Goal: Transaction & Acquisition: Purchase product/service

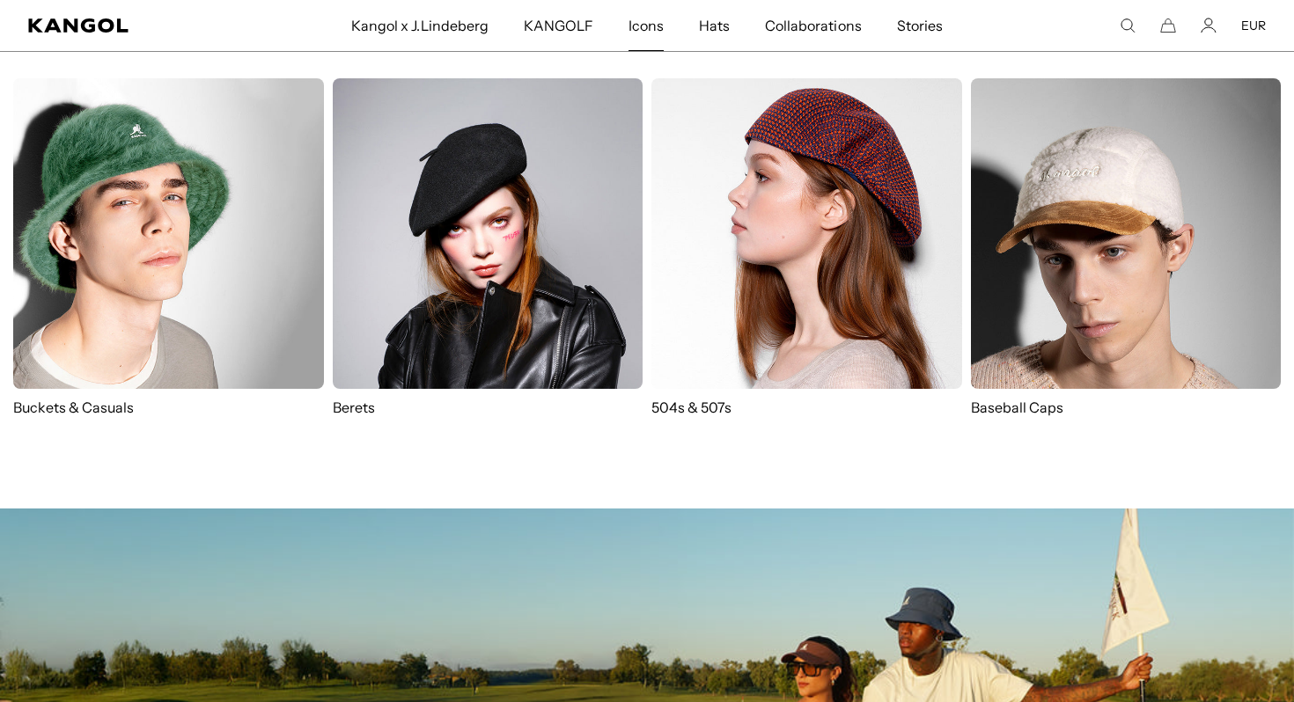
scroll to position [0, 340]
click at [494, 262] on img at bounding box center [488, 233] width 311 height 311
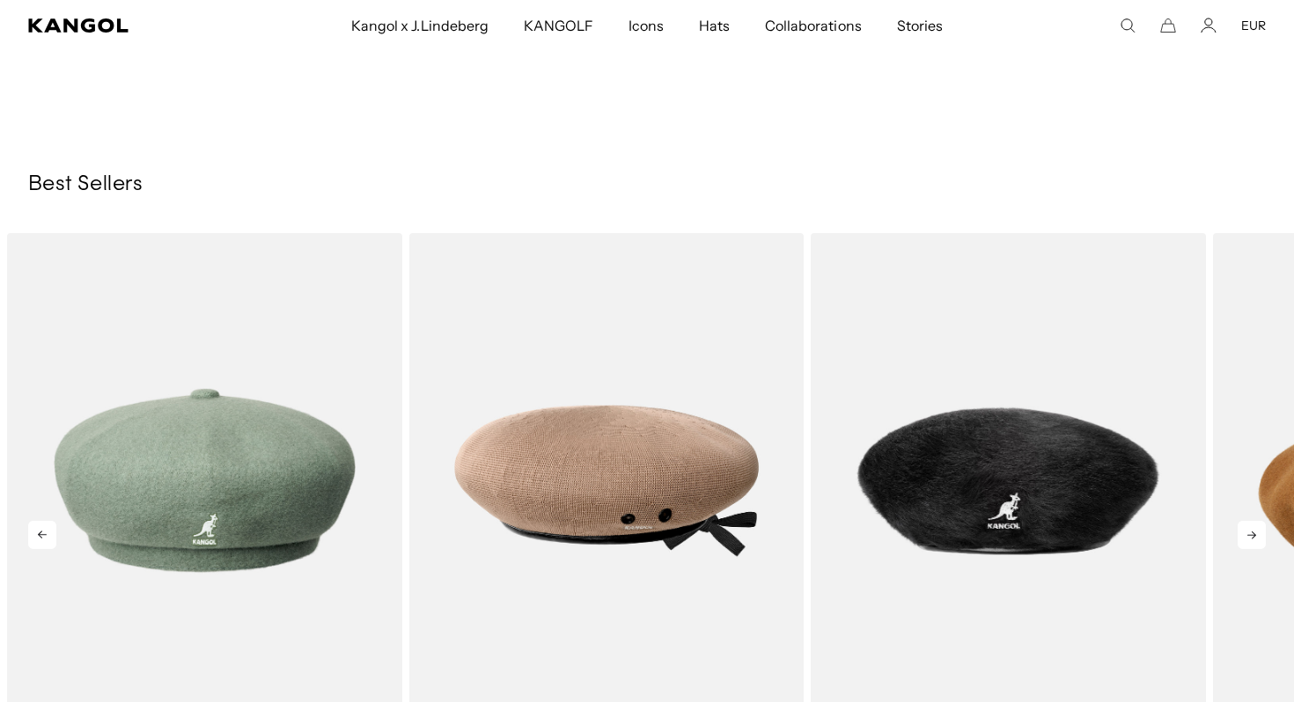
scroll to position [0, 340]
click at [1259, 521] on icon at bounding box center [1252, 535] width 28 height 28
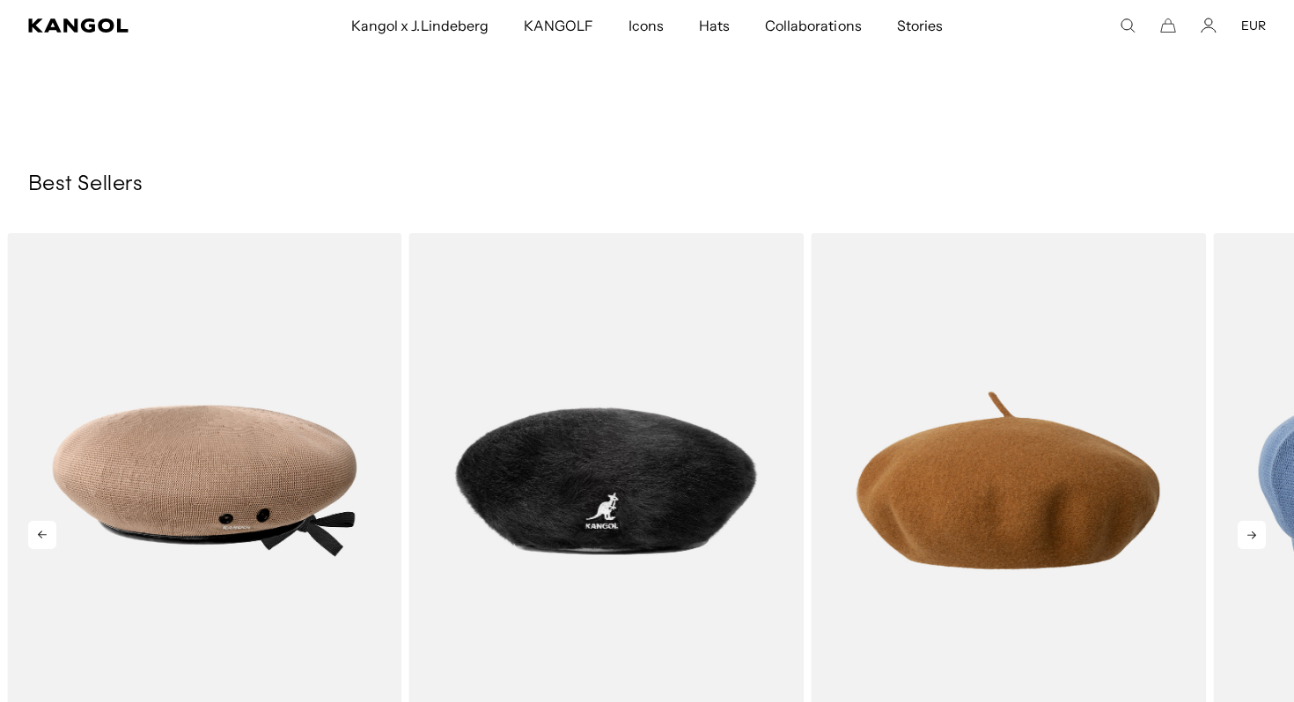
click at [1259, 521] on icon at bounding box center [1252, 535] width 28 height 28
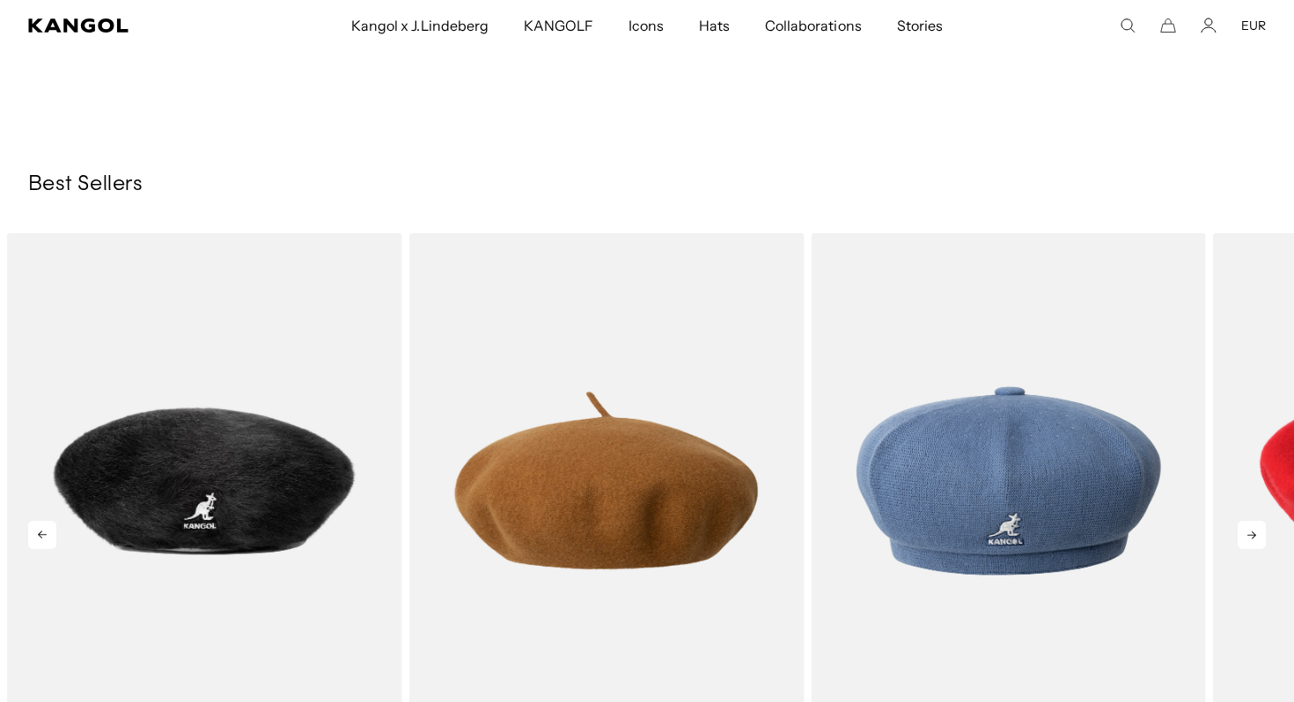
click at [1259, 521] on icon at bounding box center [1252, 535] width 28 height 28
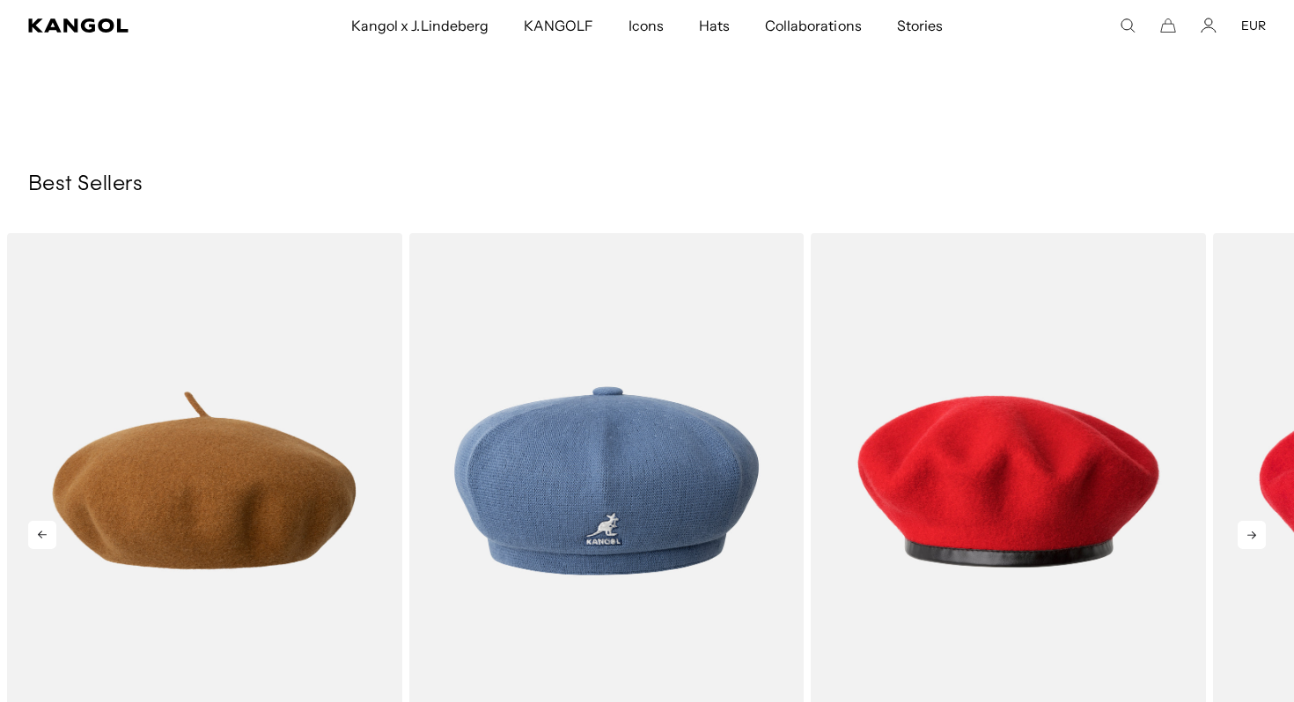
click at [1259, 521] on icon at bounding box center [1252, 535] width 28 height 28
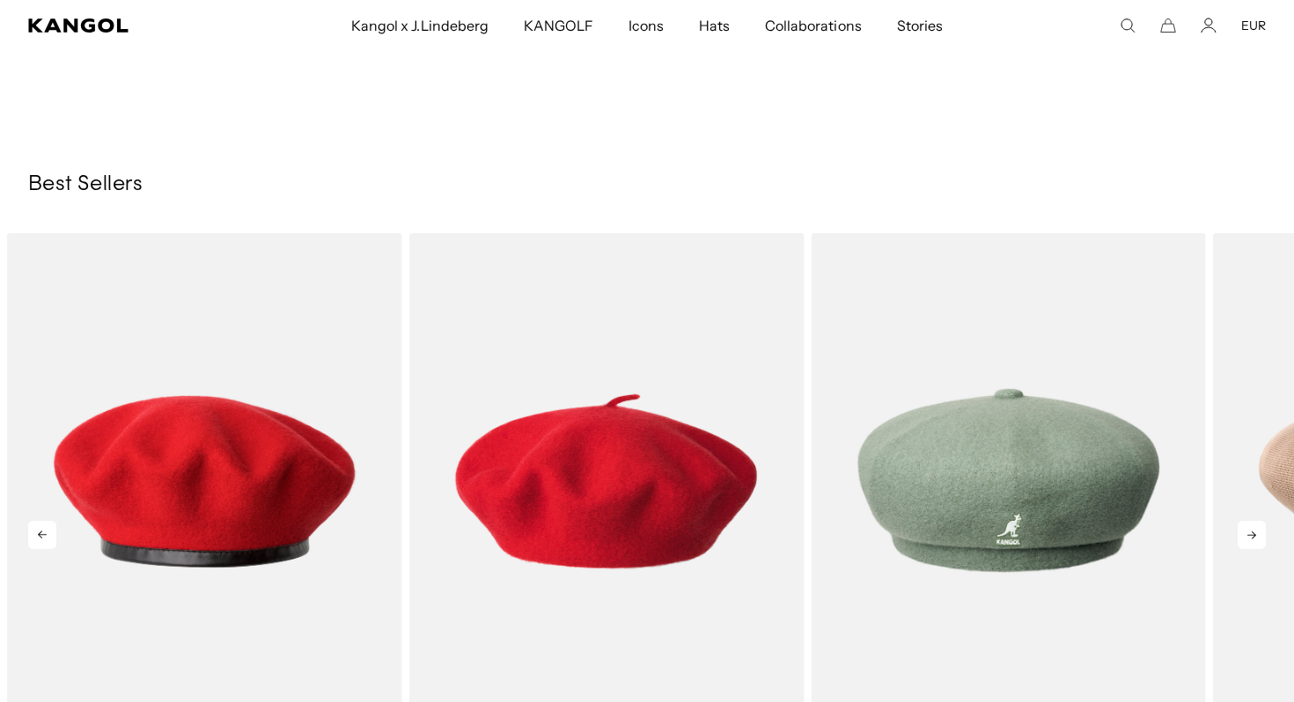
click at [1259, 521] on icon at bounding box center [1252, 535] width 28 height 28
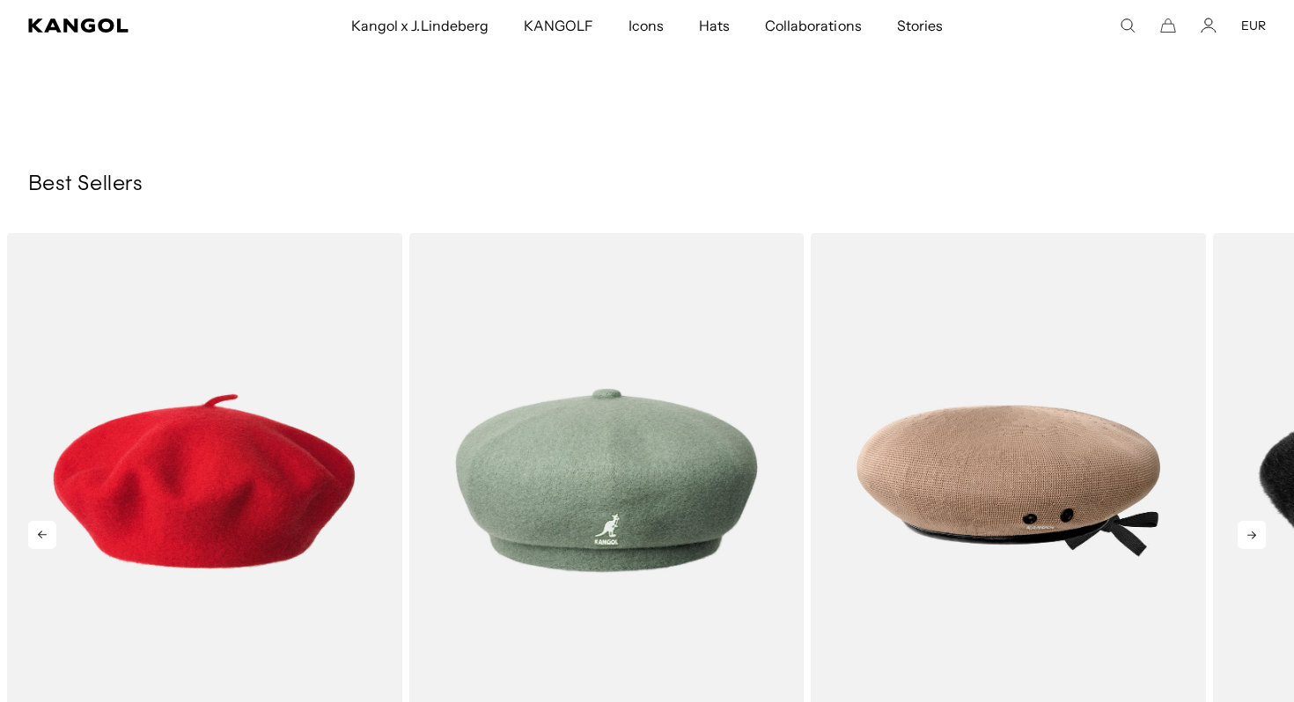
click at [1259, 521] on icon at bounding box center [1252, 535] width 28 height 28
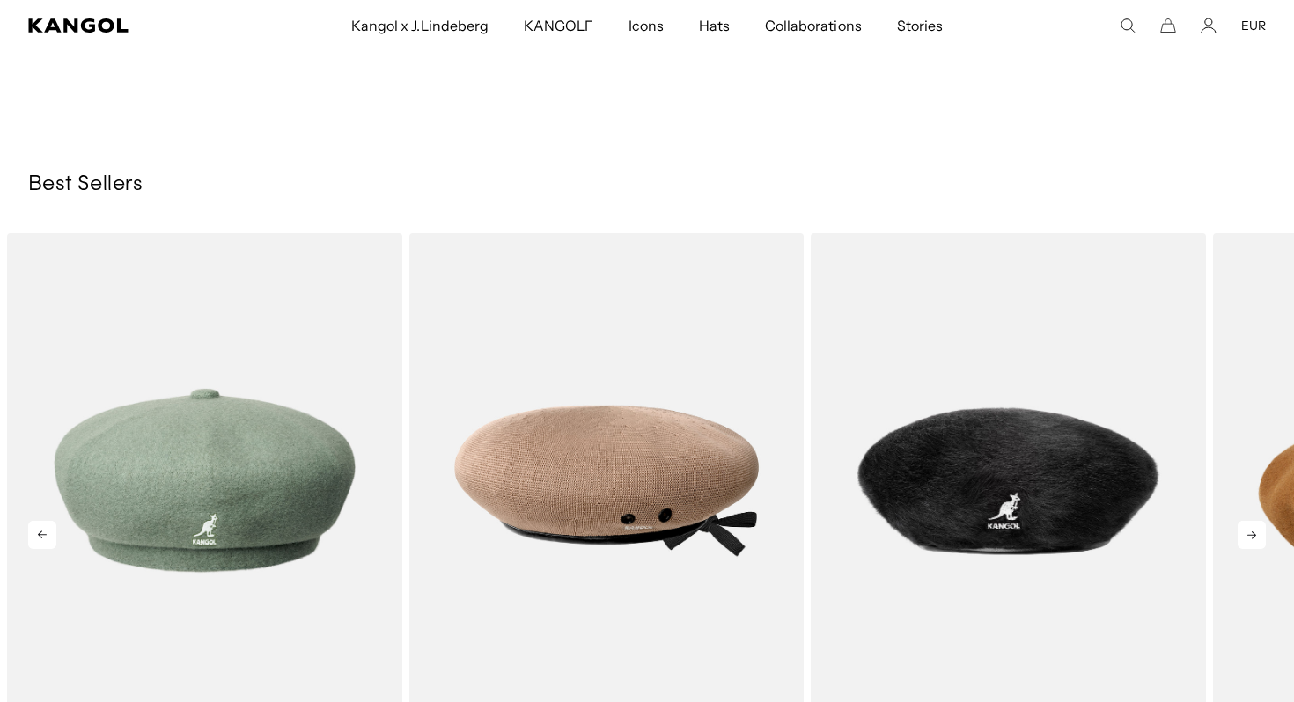
click at [1259, 521] on icon at bounding box center [1252, 535] width 28 height 28
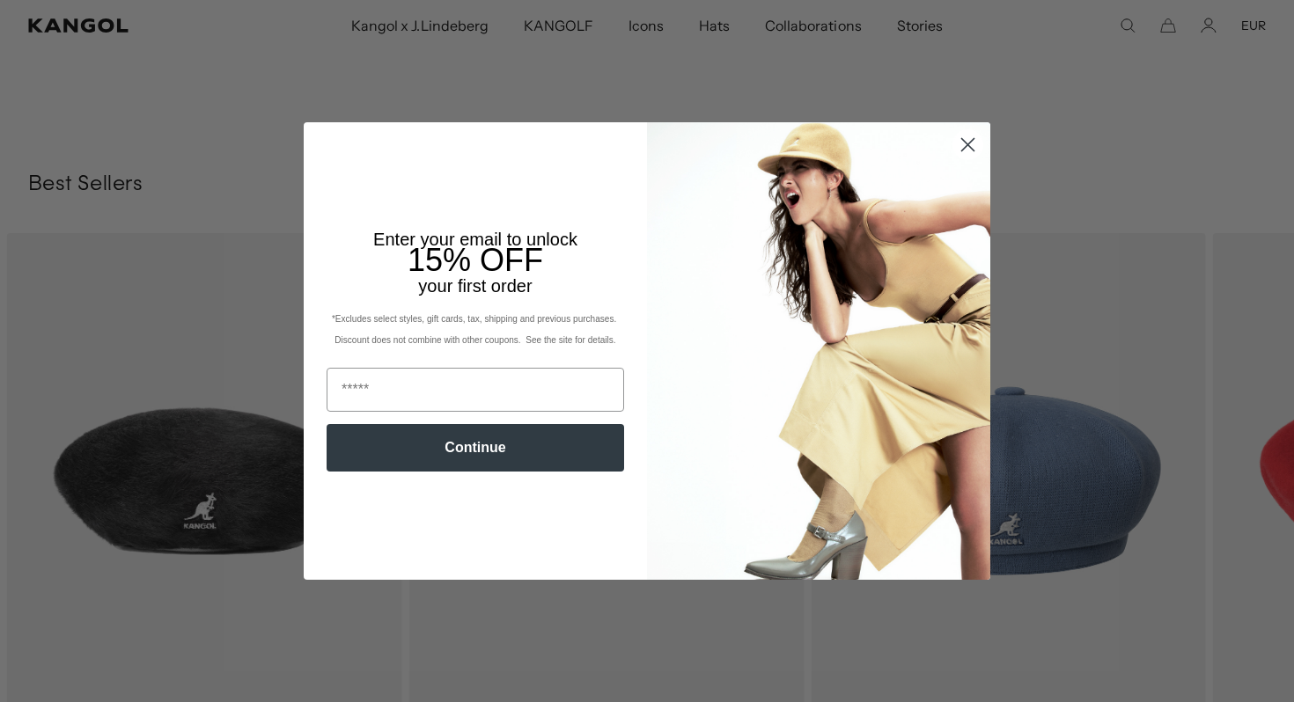
click at [965, 151] on circle "Close dialog" at bounding box center [967, 144] width 29 height 29
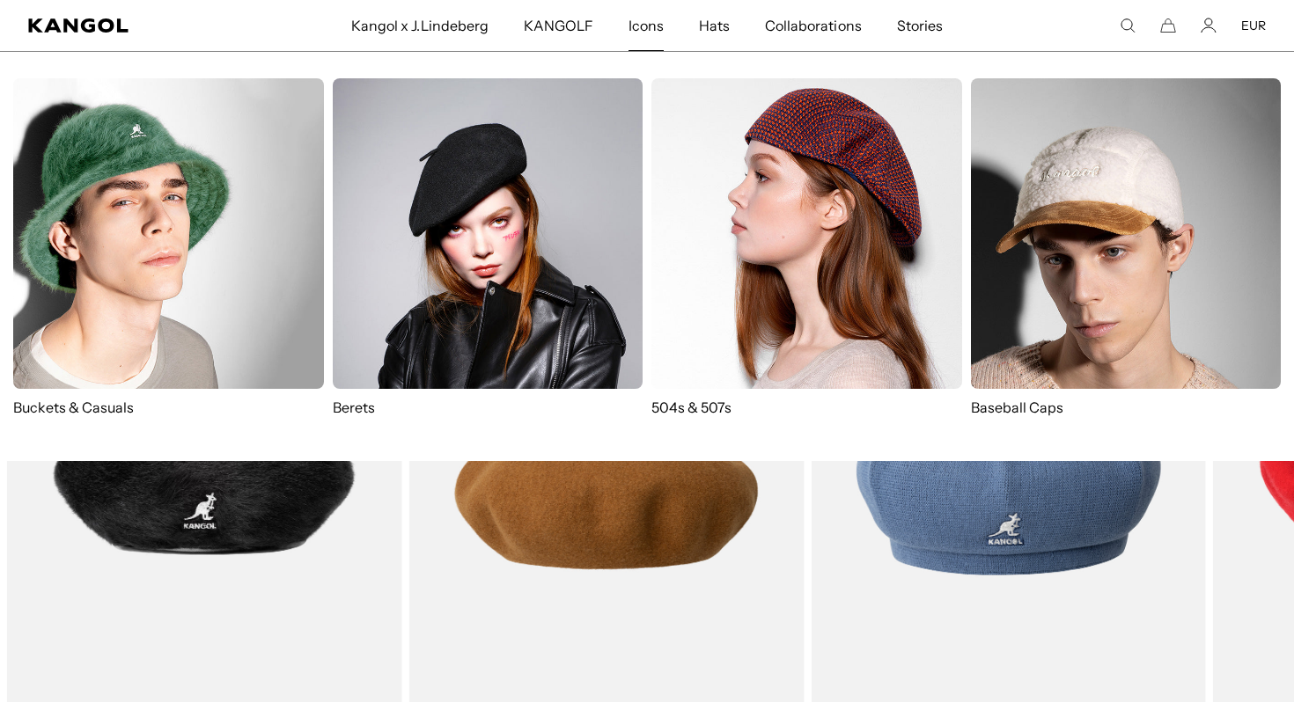
click at [827, 301] on img at bounding box center [806, 233] width 311 height 311
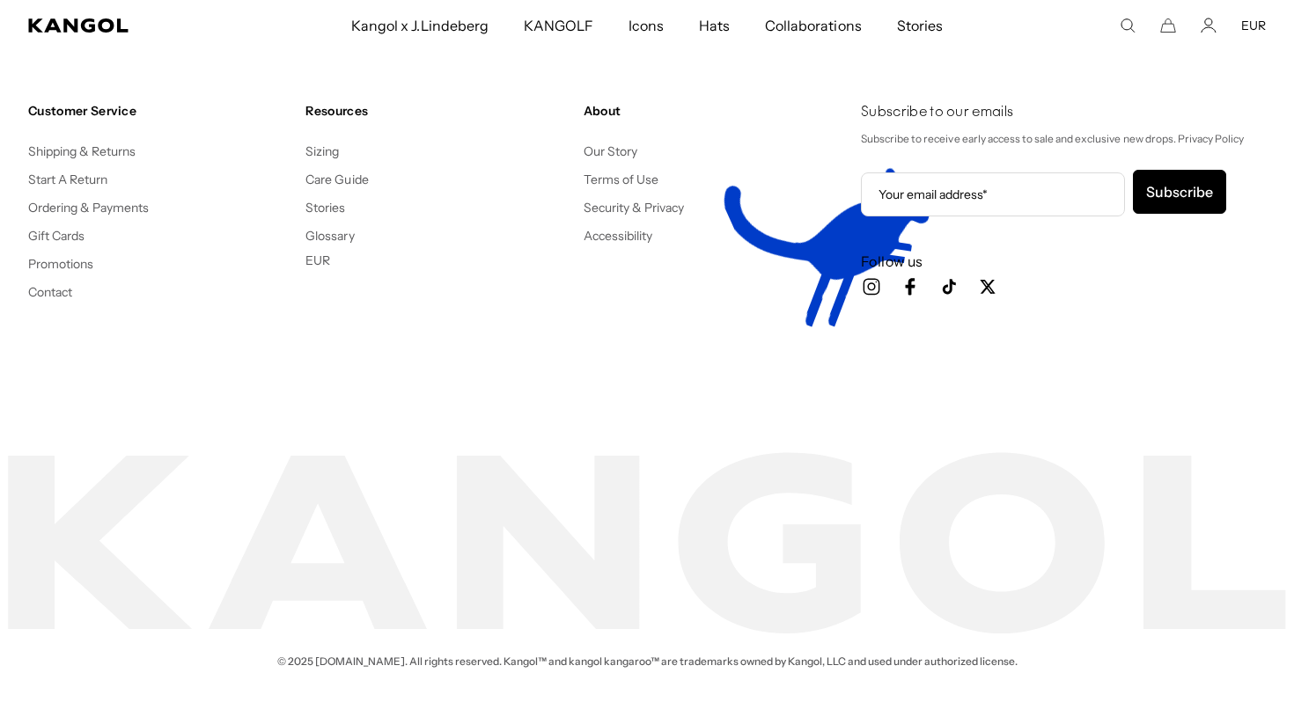
scroll to position [4576, 0]
